Goal: Task Accomplishment & Management: Manage account settings

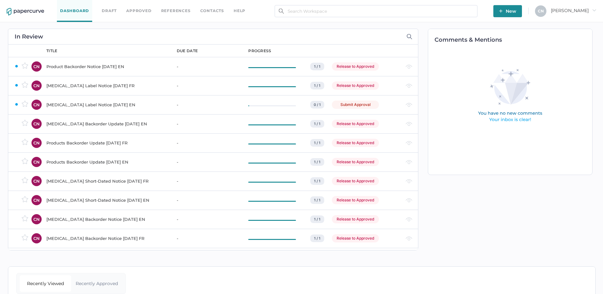
click at [358, 63] on div "Release to Approved" at bounding box center [355, 66] width 47 height 8
click at [349, 85] on div "Release to Approved" at bounding box center [355, 85] width 47 height 8
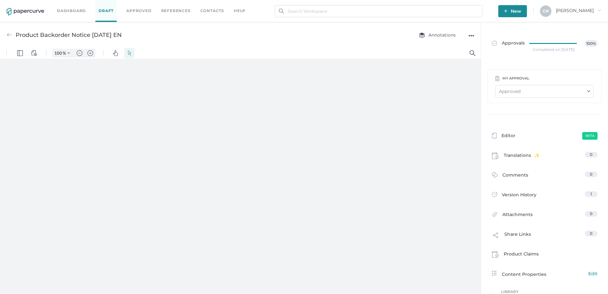
type input "133"
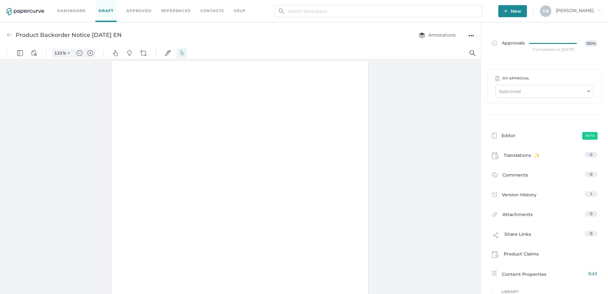
scroll to position [0, 0]
